Goal: Task Accomplishment & Management: Manage account settings

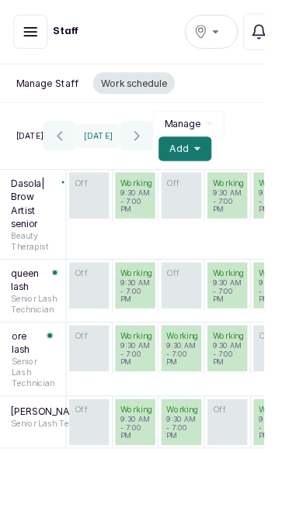
click at [244, 36] on div "BEAUTISH LEKKI" at bounding box center [242, 36] width 40 height 19
click at [230, 39] on icon "button" at bounding box center [230, 37] width 16 height 16
click at [34, 43] on icon "button" at bounding box center [35, 36] width 19 height 19
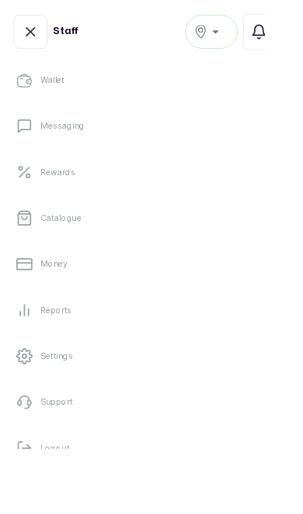
scroll to position [294, 0]
click at [189, 514] on button "Logout" at bounding box center [151, 515] width 278 height 43
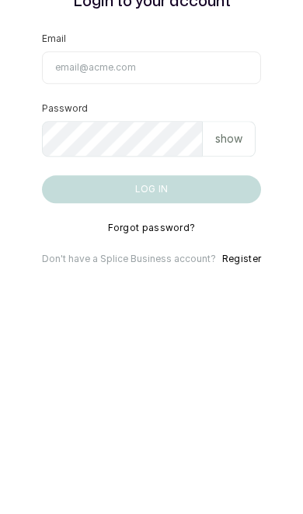
click at [191, 207] on input "Email" at bounding box center [151, 223] width 219 height 33
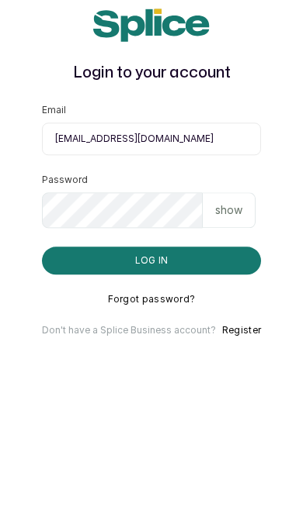
type input "support@withsplice.com"
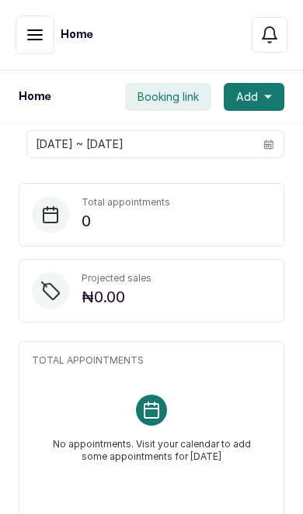
click at [277, 36] on icon "button" at bounding box center [269, 35] width 19 height 19
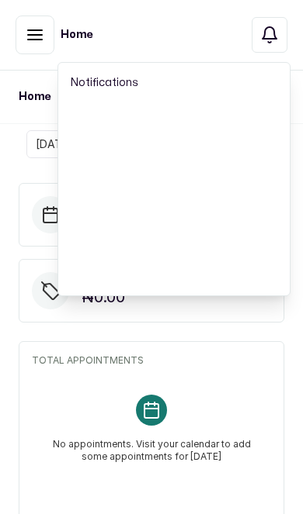
click at [268, 37] on icon "button" at bounding box center [269, 35] width 19 height 19
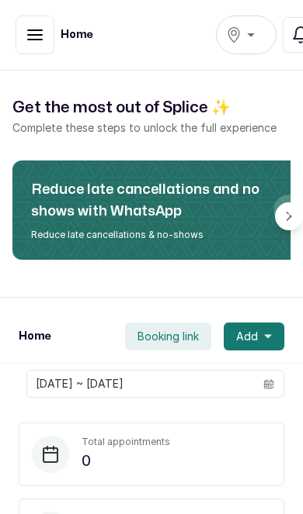
click at [251, 29] on div "Select Branch" at bounding box center [246, 35] width 40 height 19
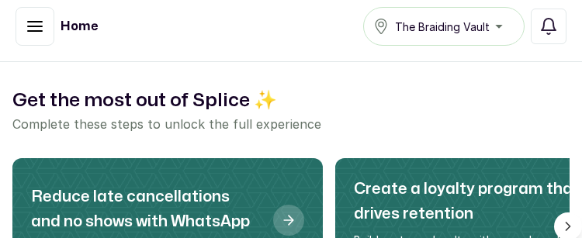
scroll to position [20, 0]
click at [30, 17] on icon "button" at bounding box center [35, 26] width 19 height 19
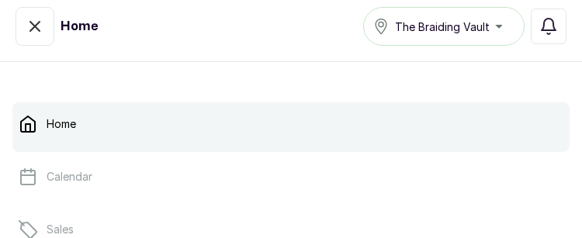
scroll to position [569, 0]
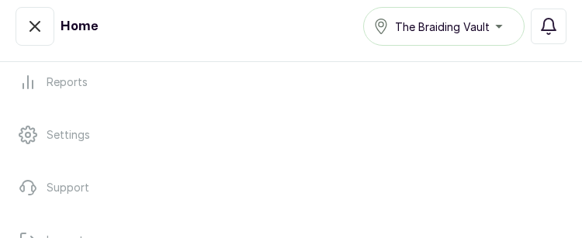
click at [37, 137] on link "Settings" at bounding box center [290, 134] width 557 height 43
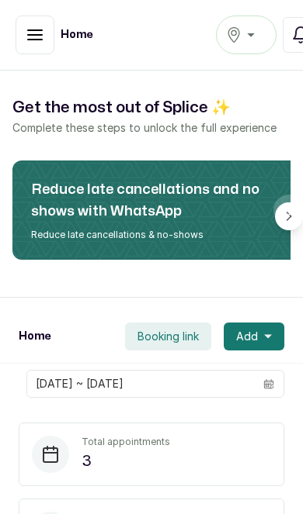
scroll to position [2, 0]
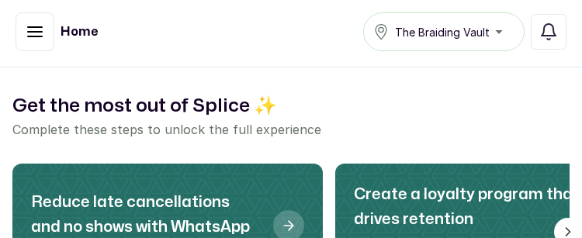
click at [34, 28] on icon "button" at bounding box center [35, 31] width 14 height 9
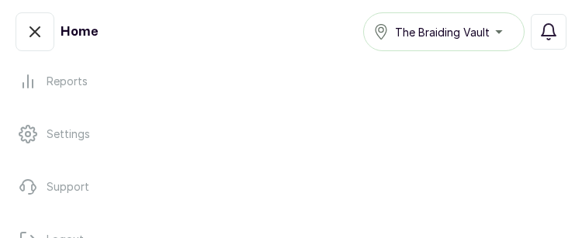
scroll to position [569, 0]
click at [51, 134] on p "Settings" at bounding box center [68, 135] width 43 height 16
